Goal: Find specific page/section: Find specific page/section

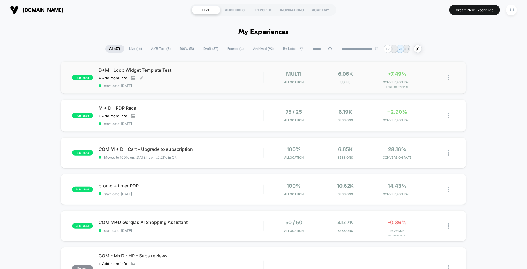
click at [234, 77] on div "D+M - Loop Widget Template Test Click to view images Click to edit experience d…" at bounding box center [181, 77] width 165 height 21
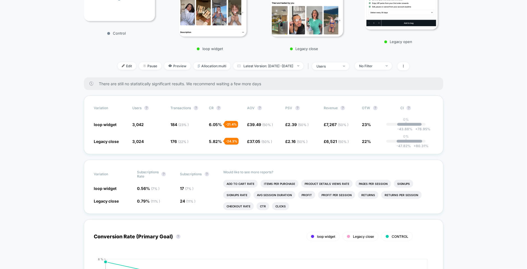
scroll to position [137, 0]
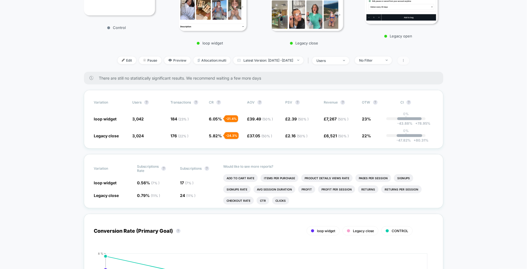
click at [406, 60] on icon at bounding box center [403, 60] width 3 height 3
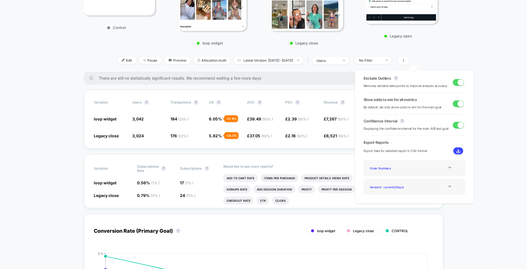
click at [427, 182] on div "Version 2 - current ( 2 Days)" at bounding box center [415, 187] width 102 height 16
click at [450, 186] on icon at bounding box center [450, 186] width 4 height 4
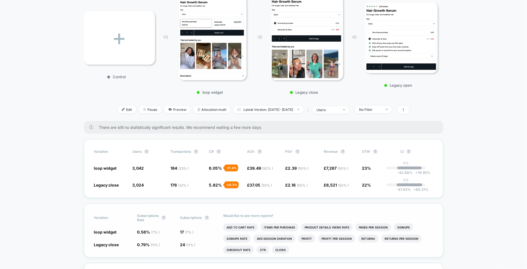
scroll to position [89, 0]
